Goal: Use online tool/utility: Utilize a website feature to perform a specific function

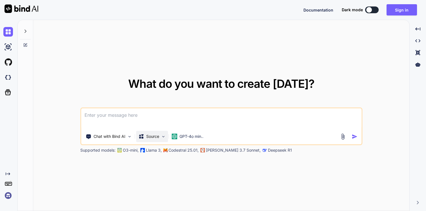
click at [148, 132] on div "Source" at bounding box center [152, 136] width 32 height 11
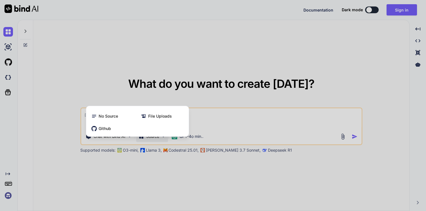
click at [170, 185] on div at bounding box center [213, 105] width 426 height 211
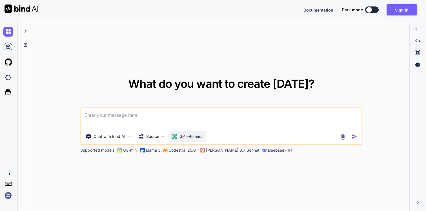
click at [191, 134] on div "GPT-4o min.." at bounding box center [187, 136] width 36 height 11
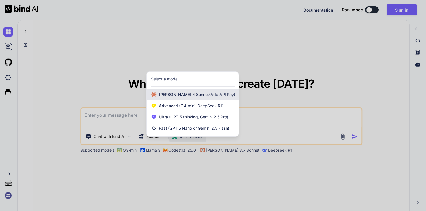
click at [209, 95] on span "(Add API Key)" at bounding box center [222, 94] width 26 height 5
type textarea "x"
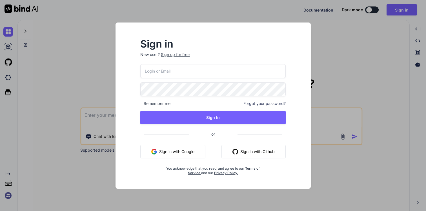
click at [167, 147] on button "Sign in with Google" at bounding box center [172, 152] width 65 height 14
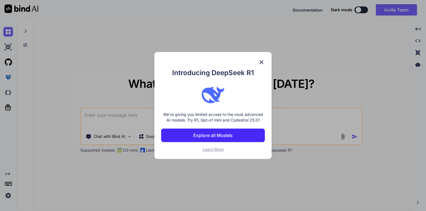
click at [261, 57] on div "Introducing DeepSeek R1 We're giving you limited access to the most advanced AI…" at bounding box center [212, 105] width 117 height 107
click at [261, 65] on img at bounding box center [261, 62] width 7 height 7
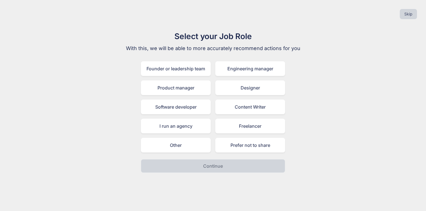
click at [189, 135] on div "Founder or leadership team Engineering manager Product manager Designer Softwar…" at bounding box center [213, 106] width 144 height 91
click at [251, 127] on div "Freelancer" at bounding box center [250, 126] width 70 height 15
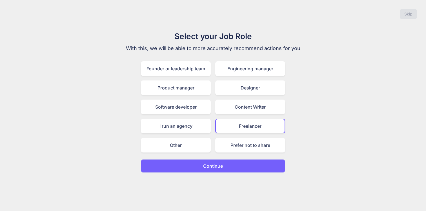
click at [222, 169] on p "Continue" at bounding box center [213, 166] width 20 height 7
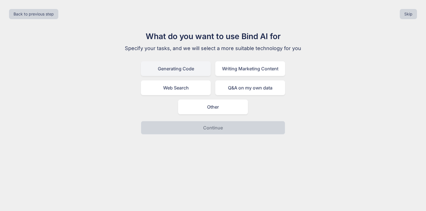
click at [175, 67] on div "Generating Code" at bounding box center [176, 68] width 70 height 15
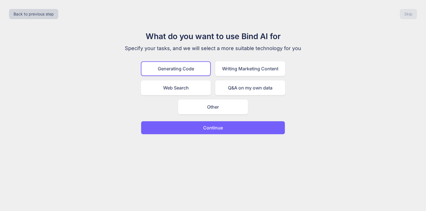
click at [199, 131] on button "Continue" at bounding box center [213, 128] width 144 height 14
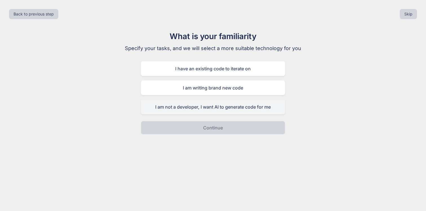
click at [207, 109] on div "I am not a developer, I want AI to generate code for me" at bounding box center [213, 107] width 144 height 15
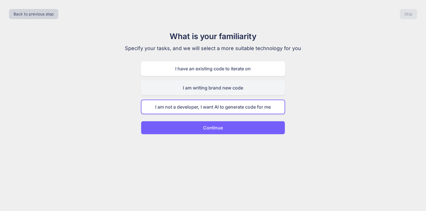
click at [210, 83] on div "I am writing brand new code" at bounding box center [213, 88] width 144 height 15
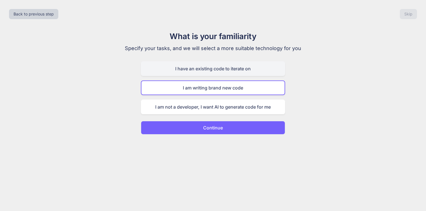
click at [214, 71] on div "I have an existing code to iterate on" at bounding box center [213, 68] width 144 height 15
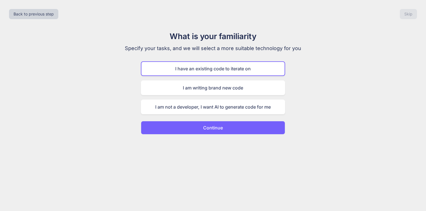
click at [198, 129] on button "Continue" at bounding box center [213, 128] width 144 height 14
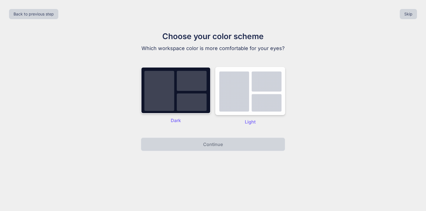
click at [192, 105] on img at bounding box center [176, 90] width 70 height 47
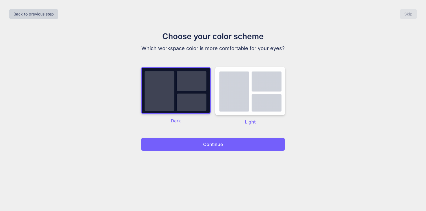
click at [193, 143] on button "Continue" at bounding box center [213, 145] width 144 height 14
click at [233, 142] on button "Continue" at bounding box center [213, 145] width 144 height 14
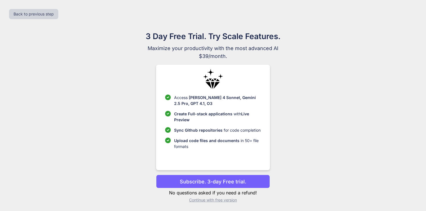
scroll to position [1, 0]
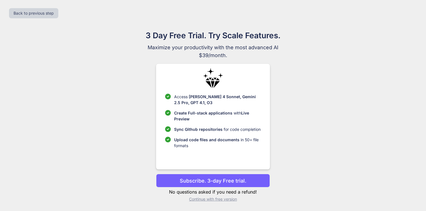
click at [217, 201] on p "Continue with free version" at bounding box center [213, 200] width 114 height 6
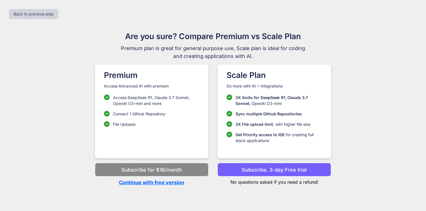
click at [179, 183] on p "Continue with free version" at bounding box center [152, 183] width 114 height 8
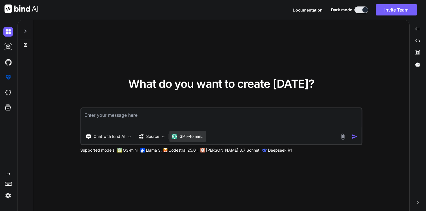
click at [194, 135] on p "GPT-4o min.." at bounding box center [191, 137] width 24 height 6
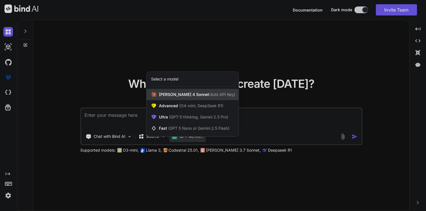
click at [209, 96] on span "(Add API Key)" at bounding box center [222, 94] width 26 height 5
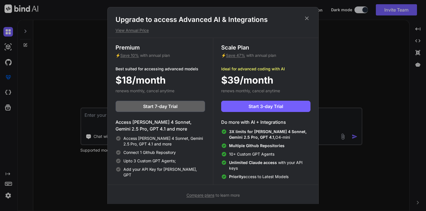
click at [337, 106] on div "Upgrade to access Advanced AI & Integrations View Annual Price Premium ⚡ Save 1…" at bounding box center [213, 105] width 426 height 211
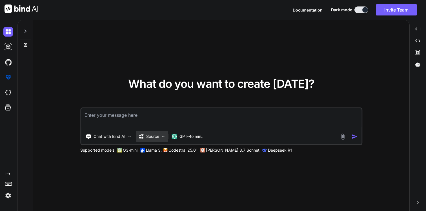
click at [147, 140] on div "Source" at bounding box center [152, 136] width 32 height 11
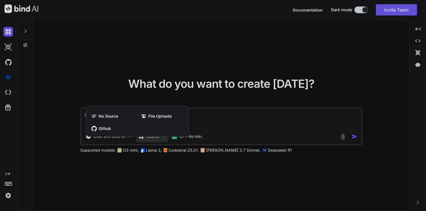
click at [225, 112] on div at bounding box center [213, 105] width 426 height 211
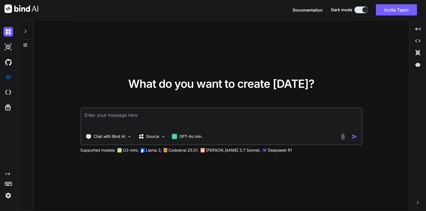
click at [208, 121] on textarea at bounding box center [221, 118] width 280 height 21
type textarea "Viết ứng dụng e-learning bằng reactjs"
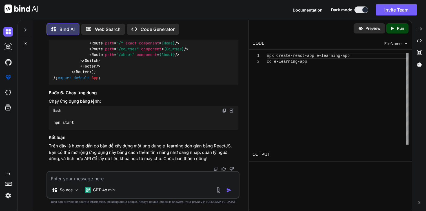
scroll to position [6, 0]
click at [319, 116] on div "npx create-react-app e-learning-app cd e-learning-app" at bounding box center [338, 99] width 142 height 92
click at [396, 27] on icon "Created with Pixso." at bounding box center [393, 28] width 7 height 5
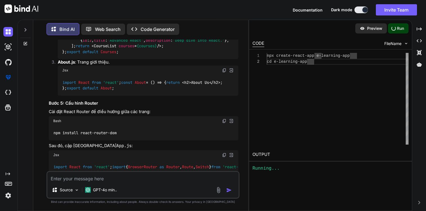
scroll to position [516, 0]
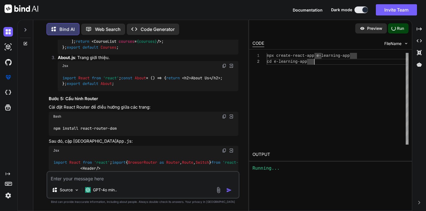
click at [317, 65] on div "npx create-react-app e-learning-app cd e-learning-app" at bounding box center [338, 99] width 142 height 92
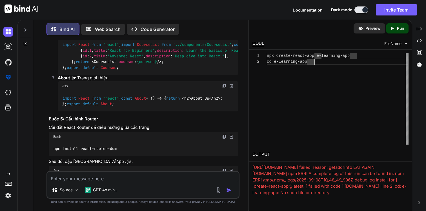
scroll to position [505, 0]
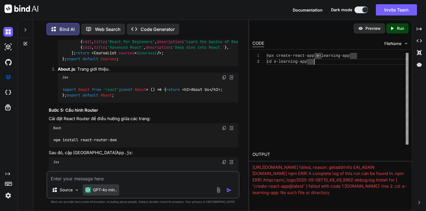
click at [99, 188] on p "GPT-4o min.." at bounding box center [105, 190] width 24 height 6
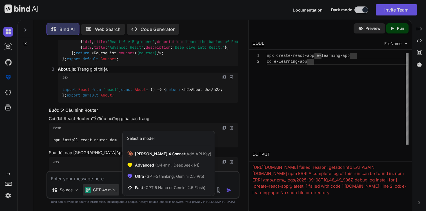
click at [194, 107] on div at bounding box center [213, 105] width 426 height 211
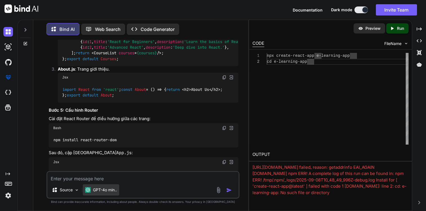
click at [114, 187] on p "GPT-4o min.." at bounding box center [105, 190] width 24 height 6
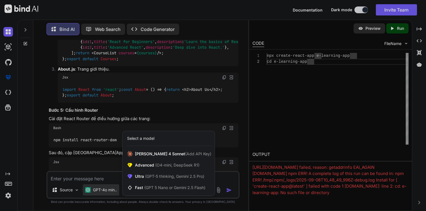
click at [194, 75] on div at bounding box center [213, 105] width 426 height 211
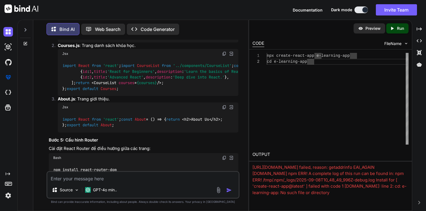
scroll to position [461, 0]
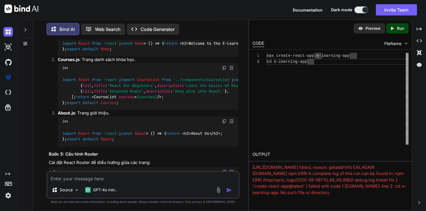
click at [152, 29] on p "Code Generator" at bounding box center [158, 29] width 34 height 7
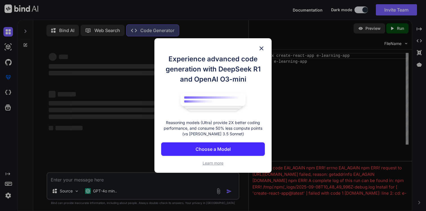
click at [152, 29] on div "Experience advanced code generation with DeepSeek R1 and OpenAI O3-mini Reasoni…" at bounding box center [213, 105] width 426 height 211
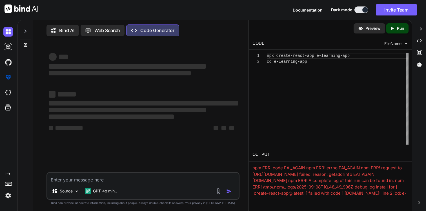
click at [167, 25] on div "Created with Pixso. Code Generator" at bounding box center [152, 31] width 53 height 12
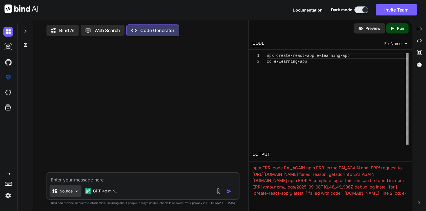
click at [75, 192] on img at bounding box center [76, 191] width 5 height 5
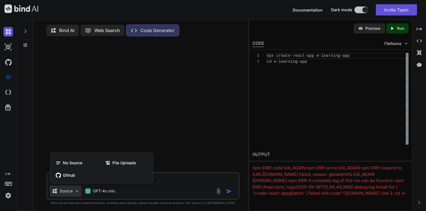
click at [111, 190] on div at bounding box center [213, 105] width 426 height 211
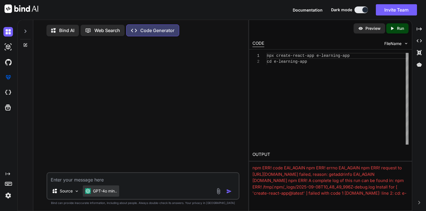
click at [109, 193] on p "GPT-4o min.." at bounding box center [105, 191] width 24 height 6
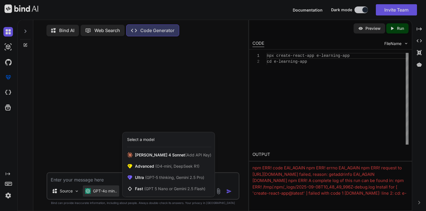
click at [137, 65] on div at bounding box center [213, 105] width 426 height 211
